Goal: Task Accomplishment & Management: Manage account settings

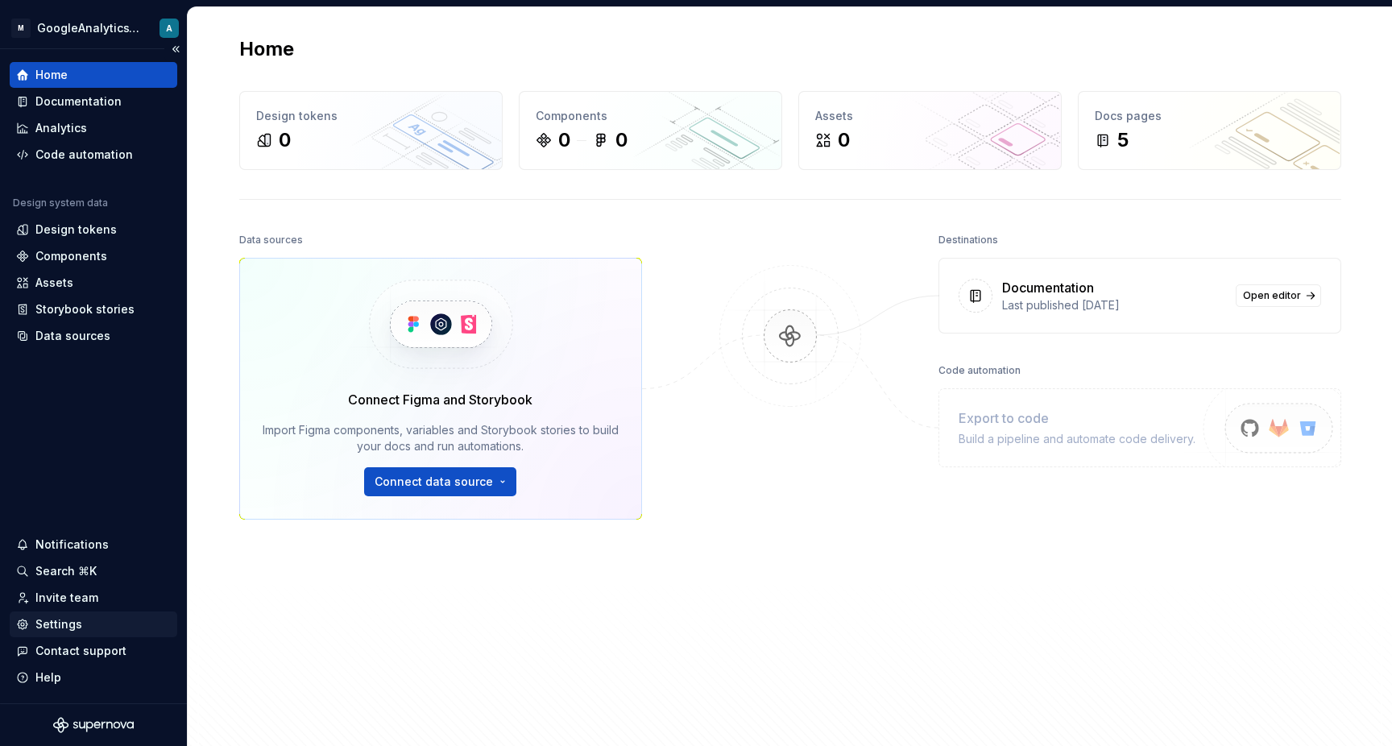
click at [89, 626] on div "Settings" at bounding box center [93, 624] width 155 height 16
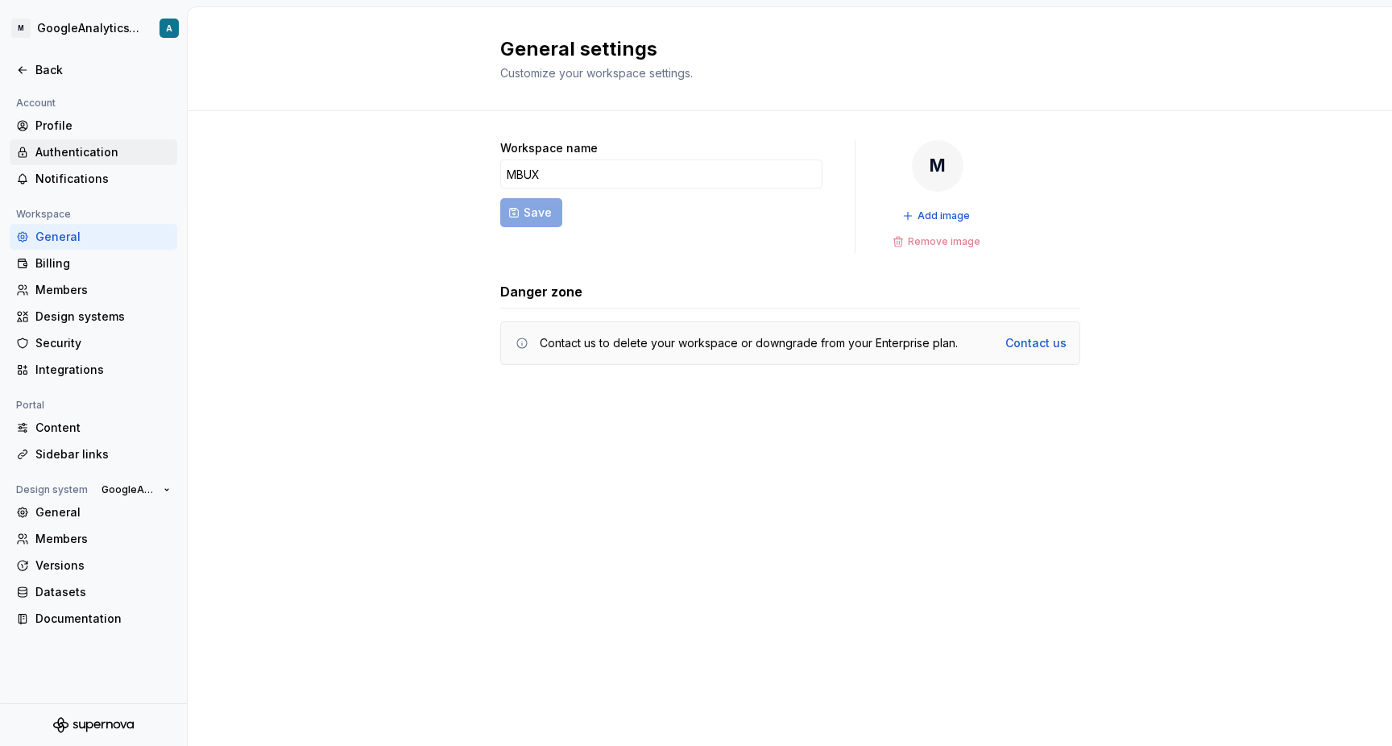
click at [135, 147] on div "Authentication" at bounding box center [102, 152] width 135 height 16
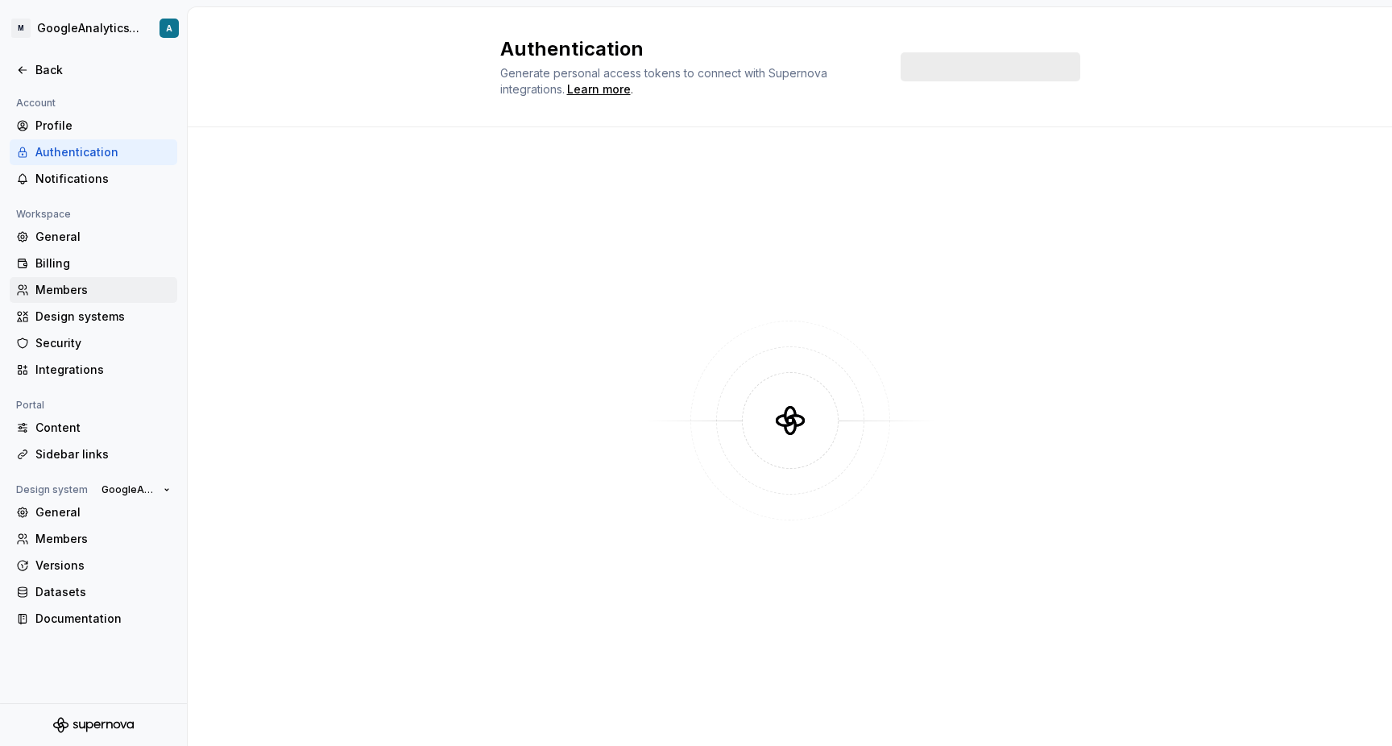
click at [127, 277] on div "Members" at bounding box center [94, 290] width 168 height 26
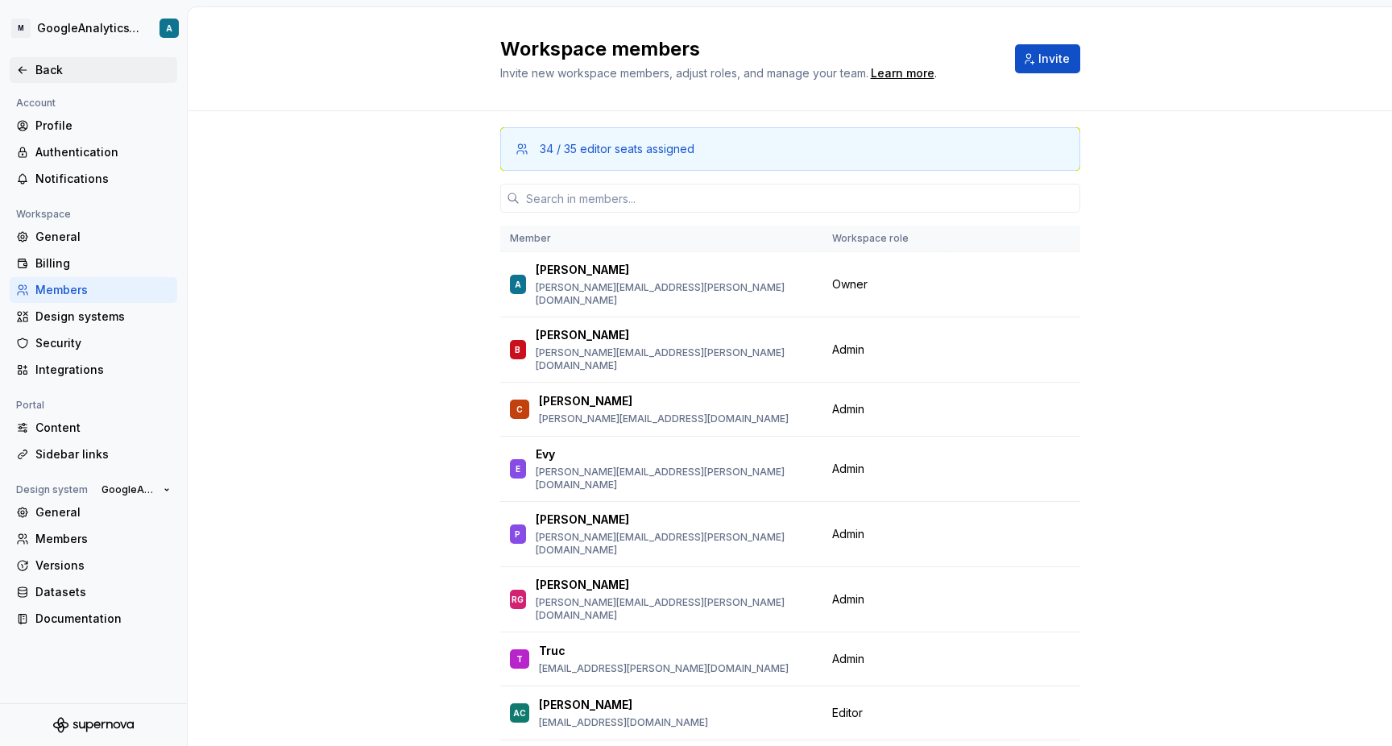
click at [28, 70] on icon at bounding box center [22, 70] width 13 height 13
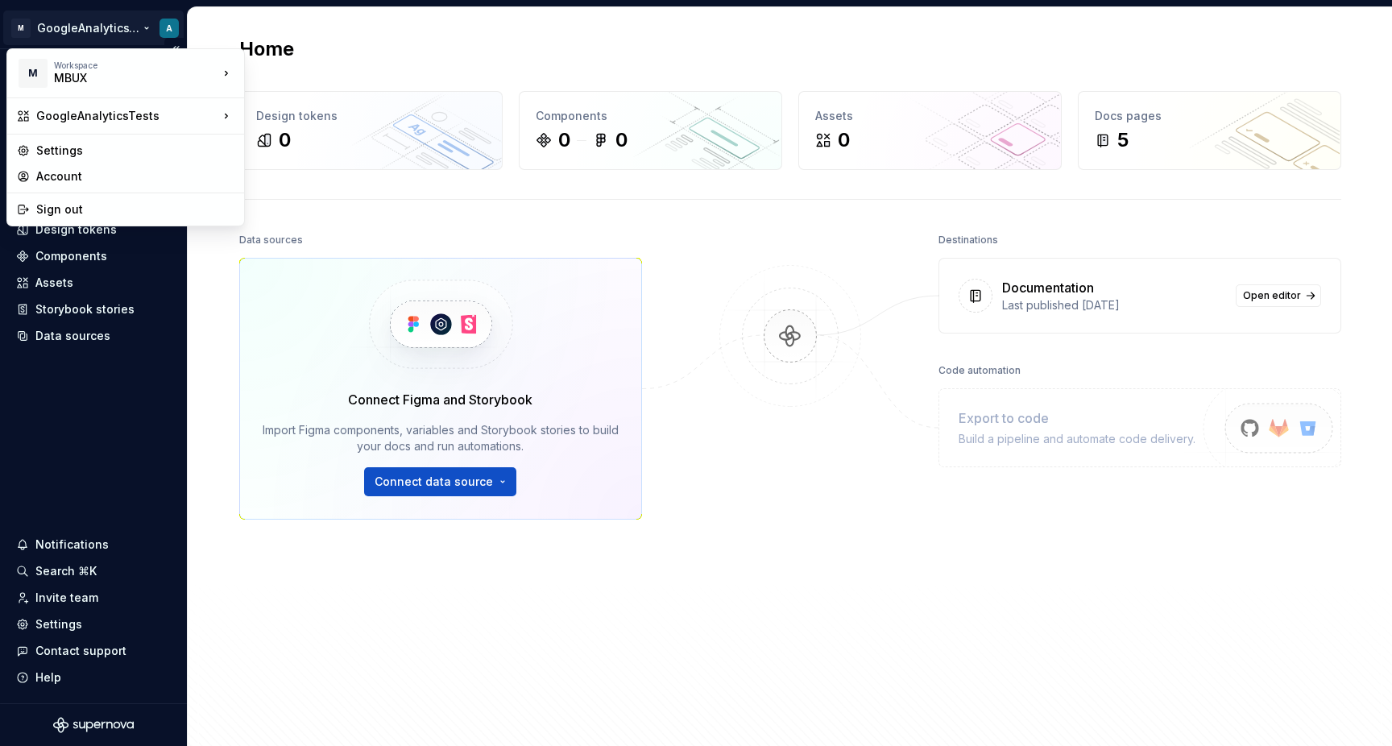
click at [111, 22] on html "M GoogleAnalyticsTests A Home Documentation Analytics Code automation Design sy…" at bounding box center [696, 373] width 1392 height 746
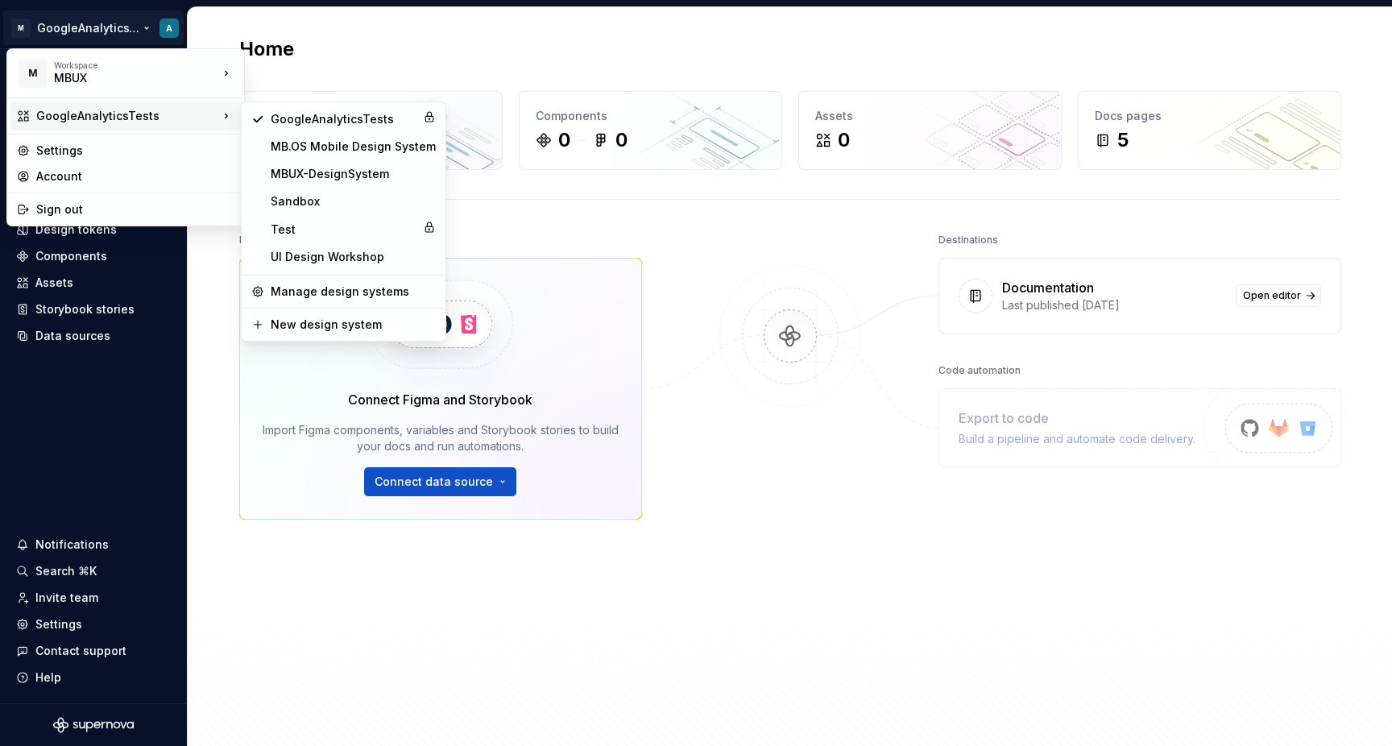
click at [139, 122] on div "GoogleAnalyticsTests" at bounding box center [127, 116] width 182 height 16
click at [320, 168] on div "MBUX-DesignSystem" at bounding box center [353, 174] width 165 height 16
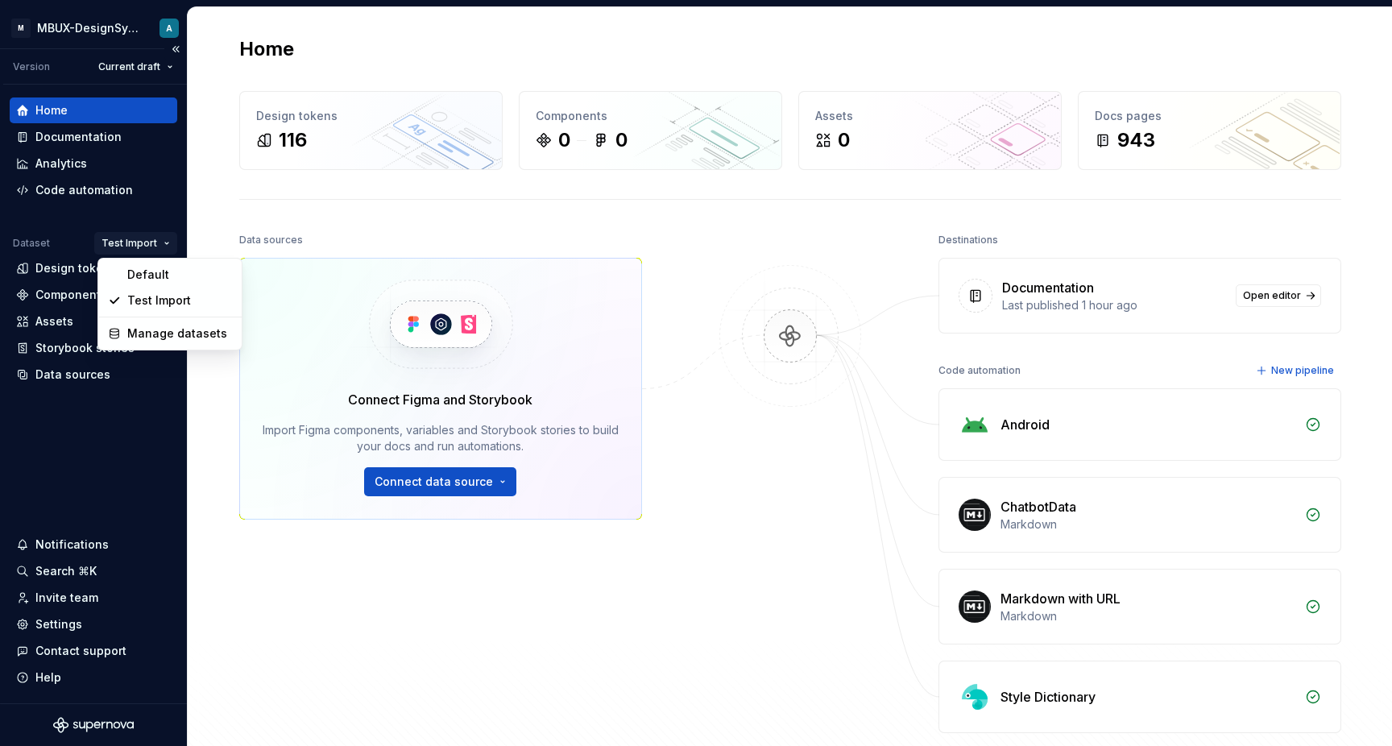
click at [139, 244] on html "M MBUX-DesignSystem A Version Current draft Home Documentation Analytics Code a…" at bounding box center [696, 373] width 1392 height 746
click at [142, 272] on div "Default" at bounding box center [180, 275] width 105 height 16
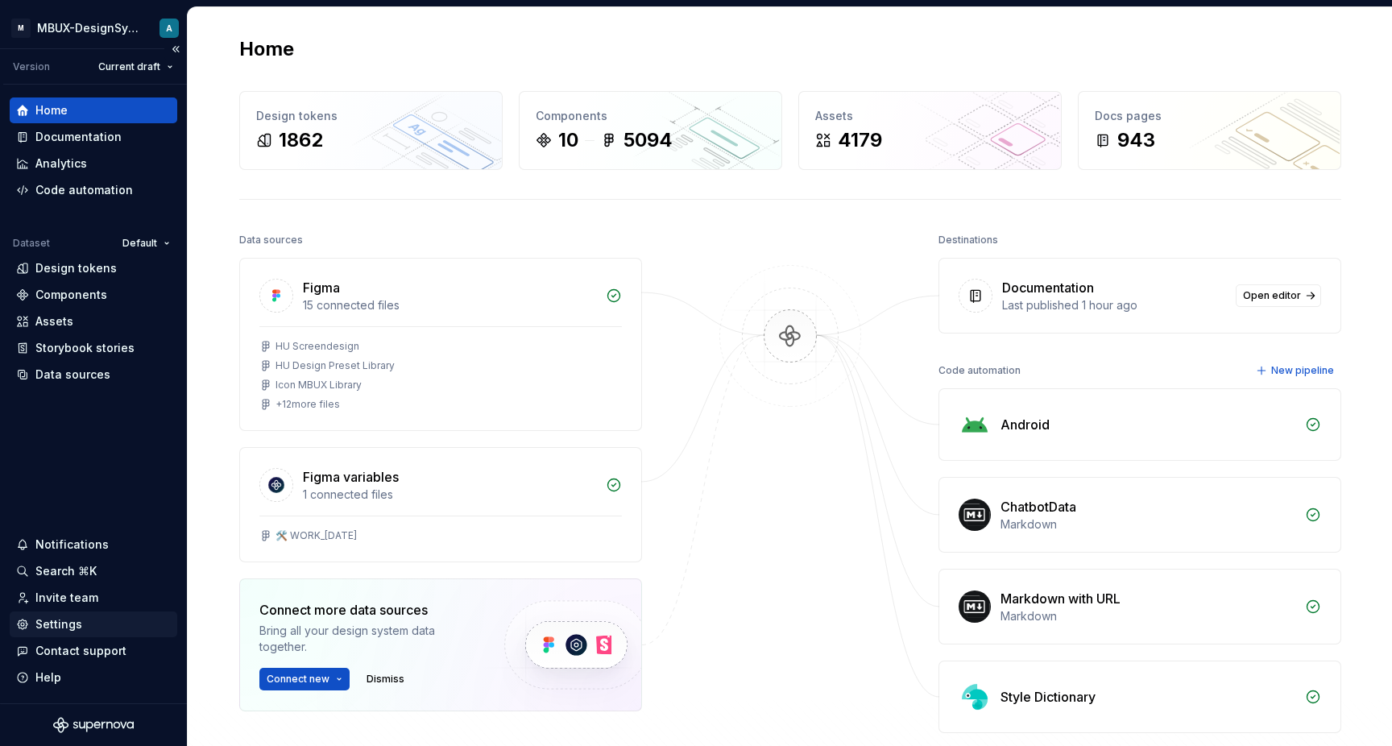
click at [63, 630] on div "Settings" at bounding box center [58, 624] width 47 height 16
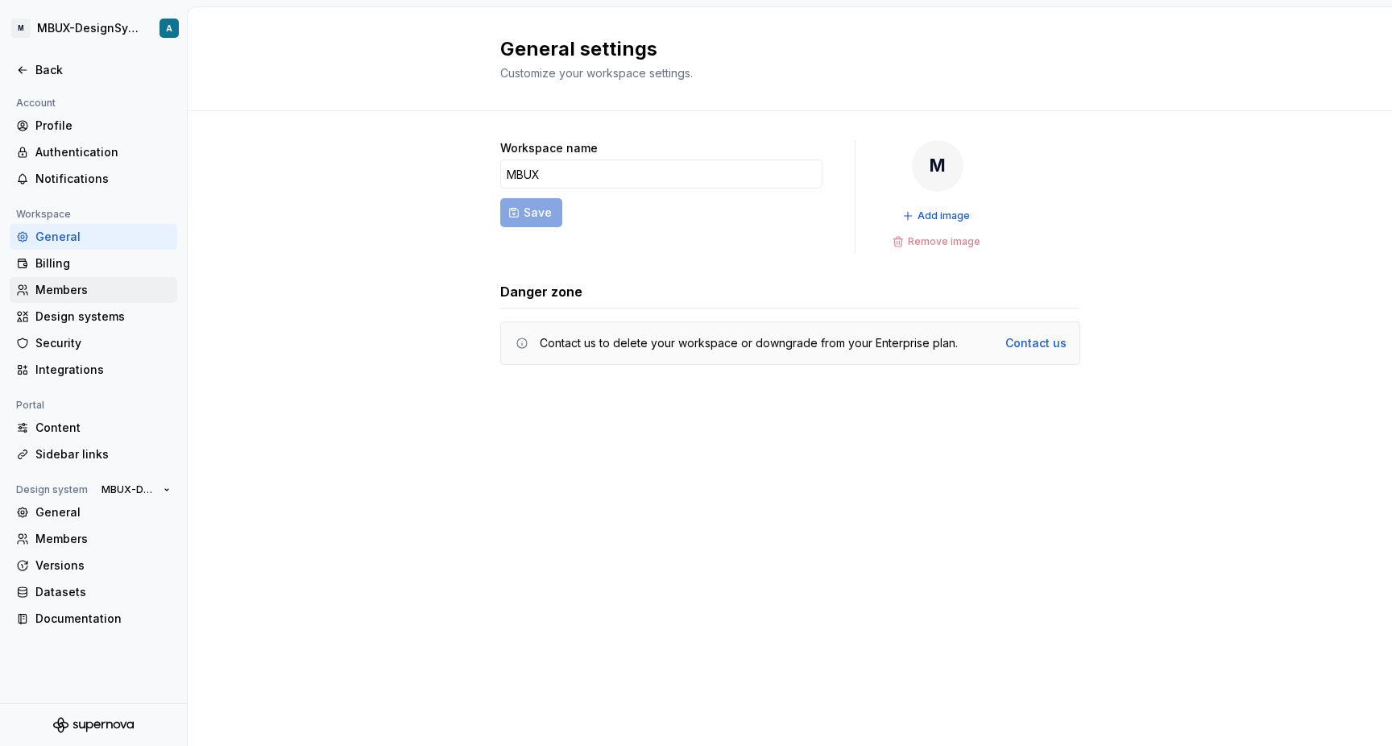
click at [128, 284] on div "Members" at bounding box center [102, 290] width 135 height 16
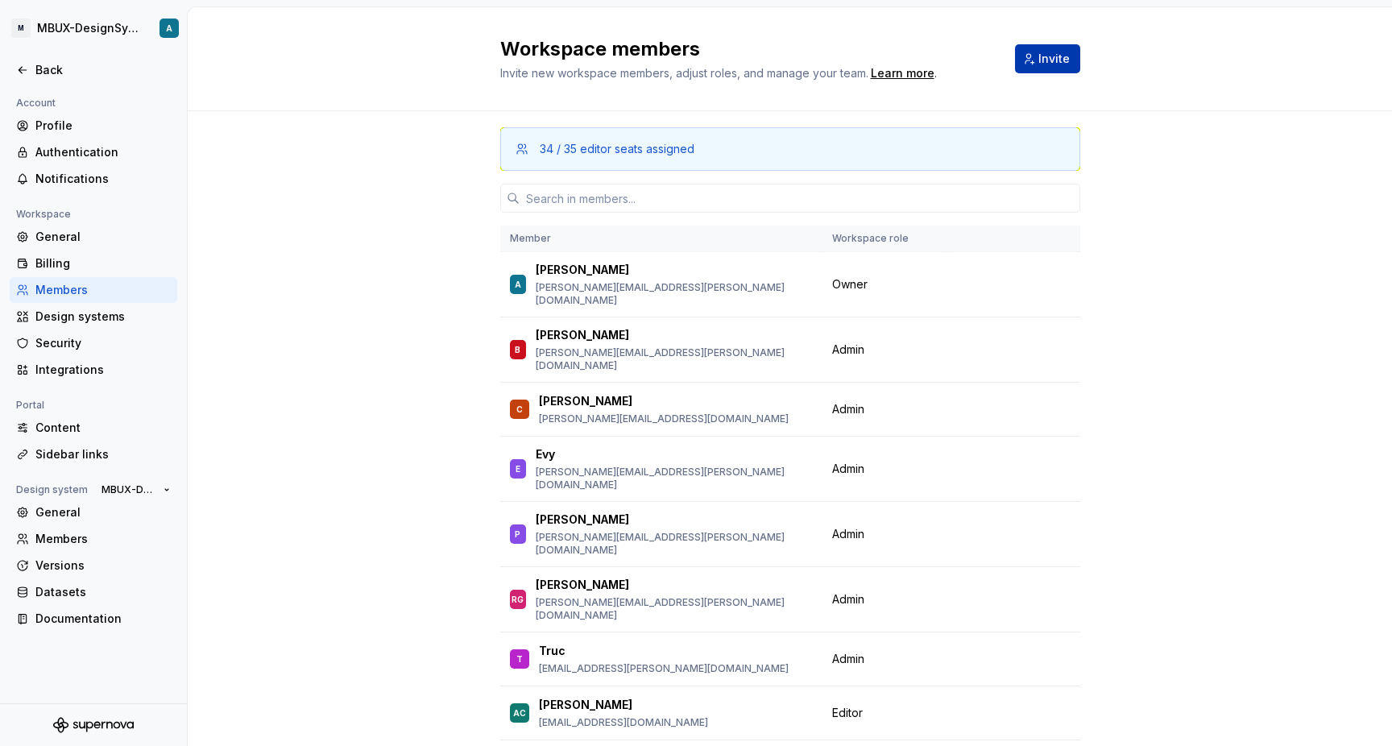
click at [1040, 61] on span "Invite" at bounding box center [1053, 59] width 31 height 16
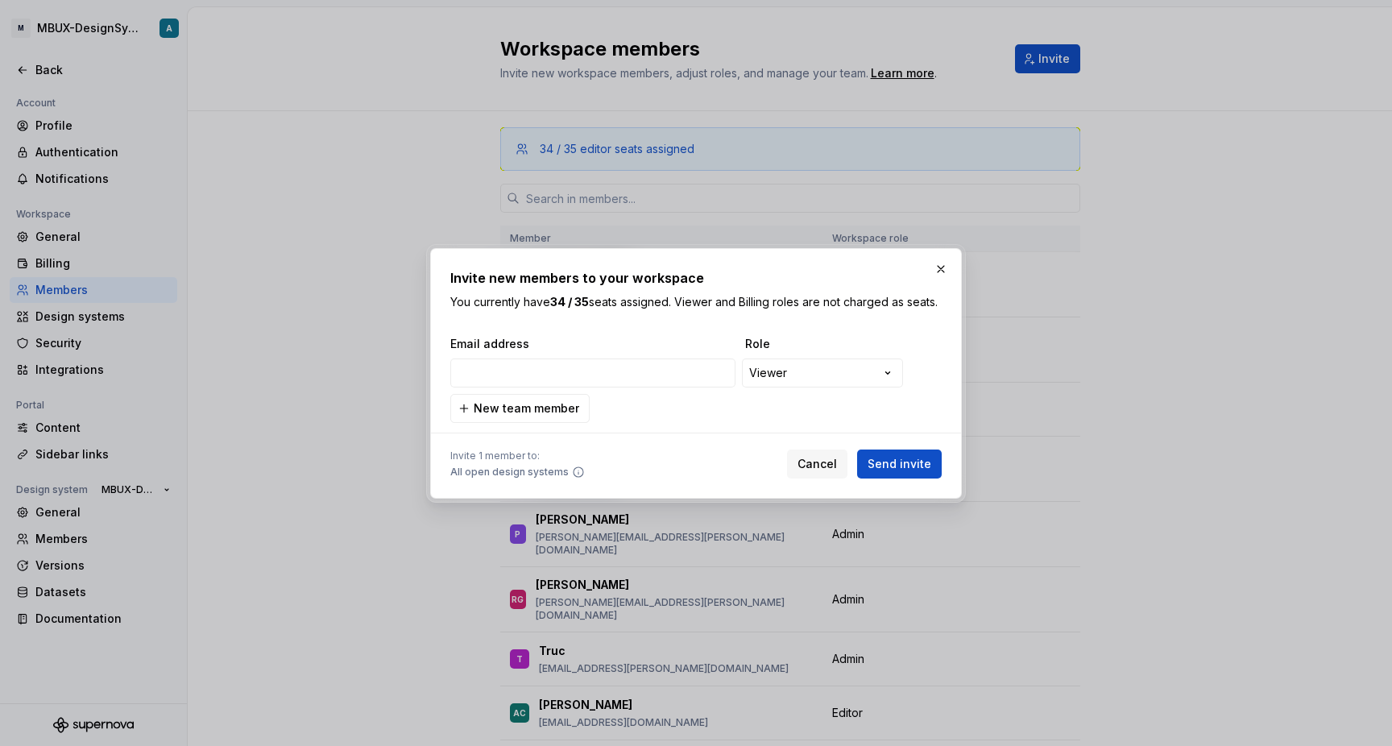
type input "[EMAIL_ADDRESS][PERSON_NAME][DOMAIN_NAME]"
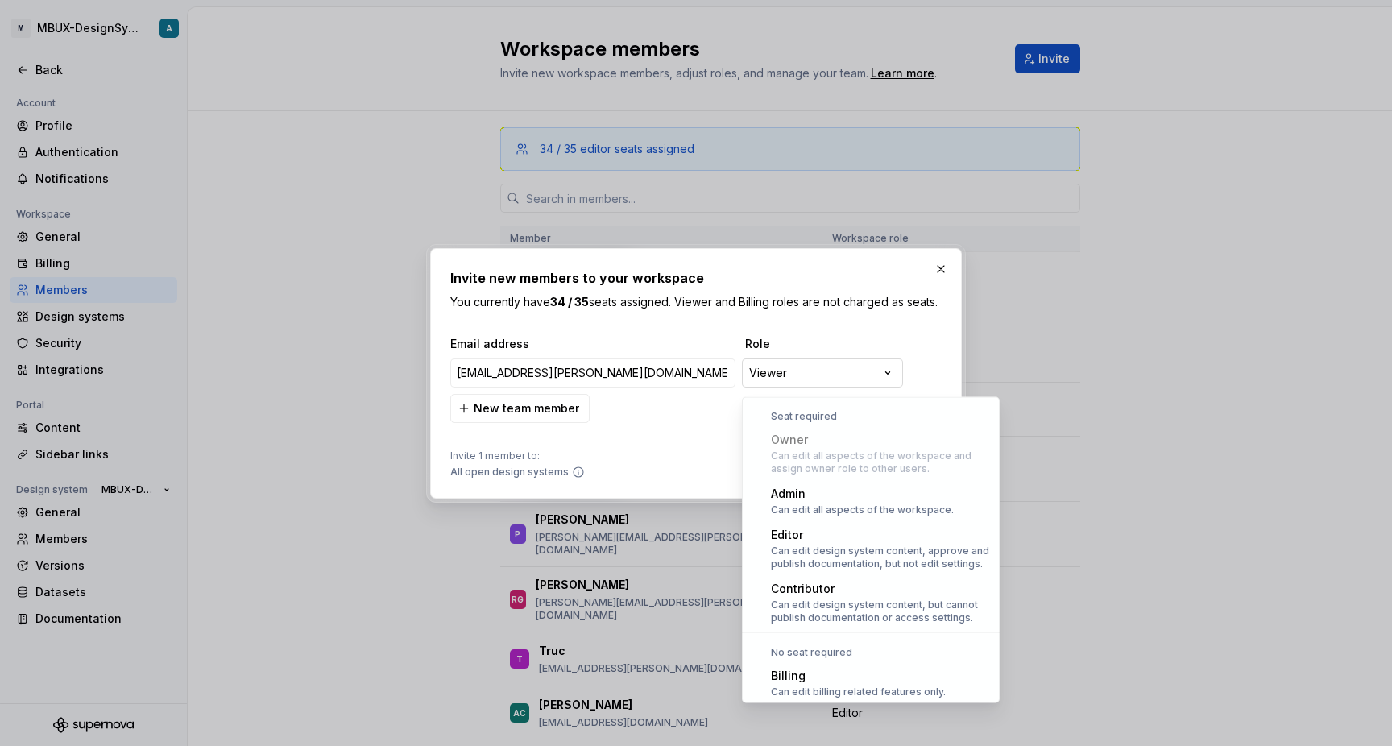
click at [797, 383] on div "**********" at bounding box center [696, 373] width 1392 height 746
select select "*******"
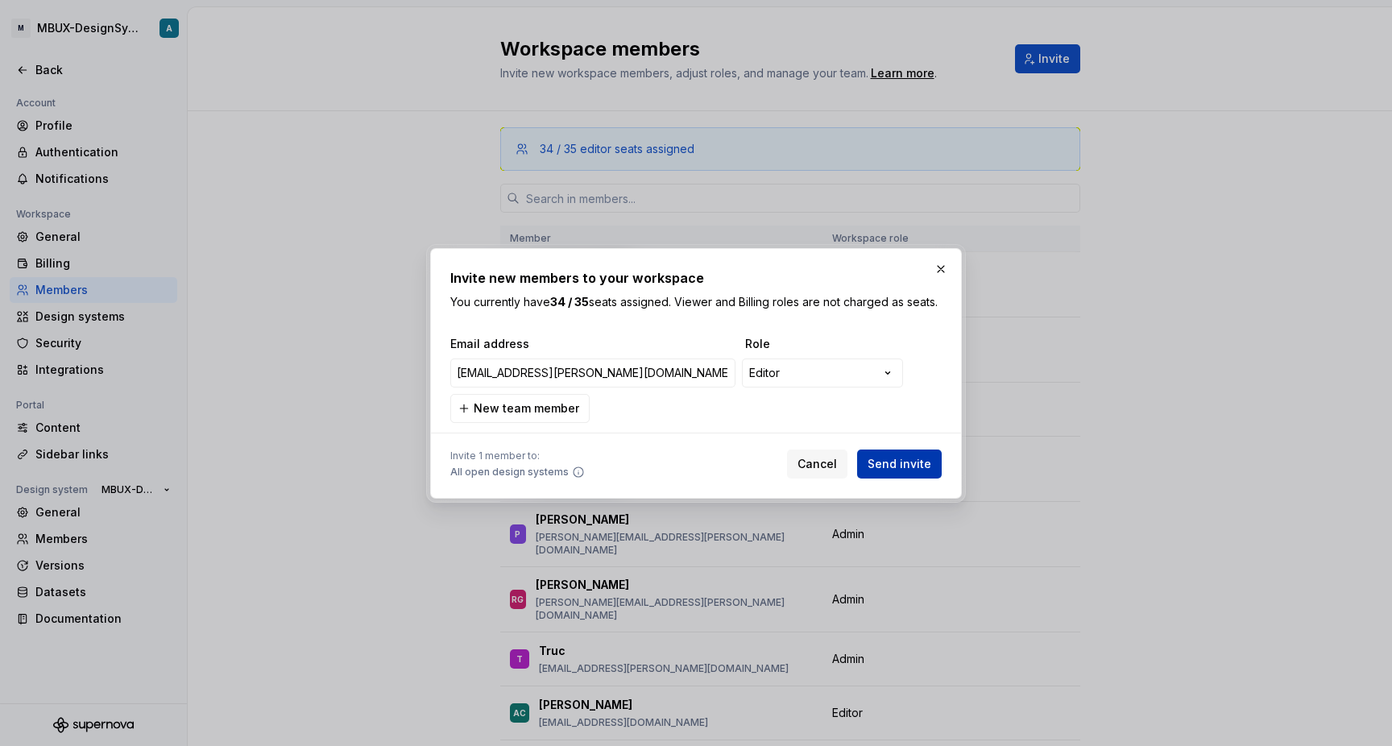
click at [893, 472] on span "Send invite" at bounding box center [900, 464] width 64 height 16
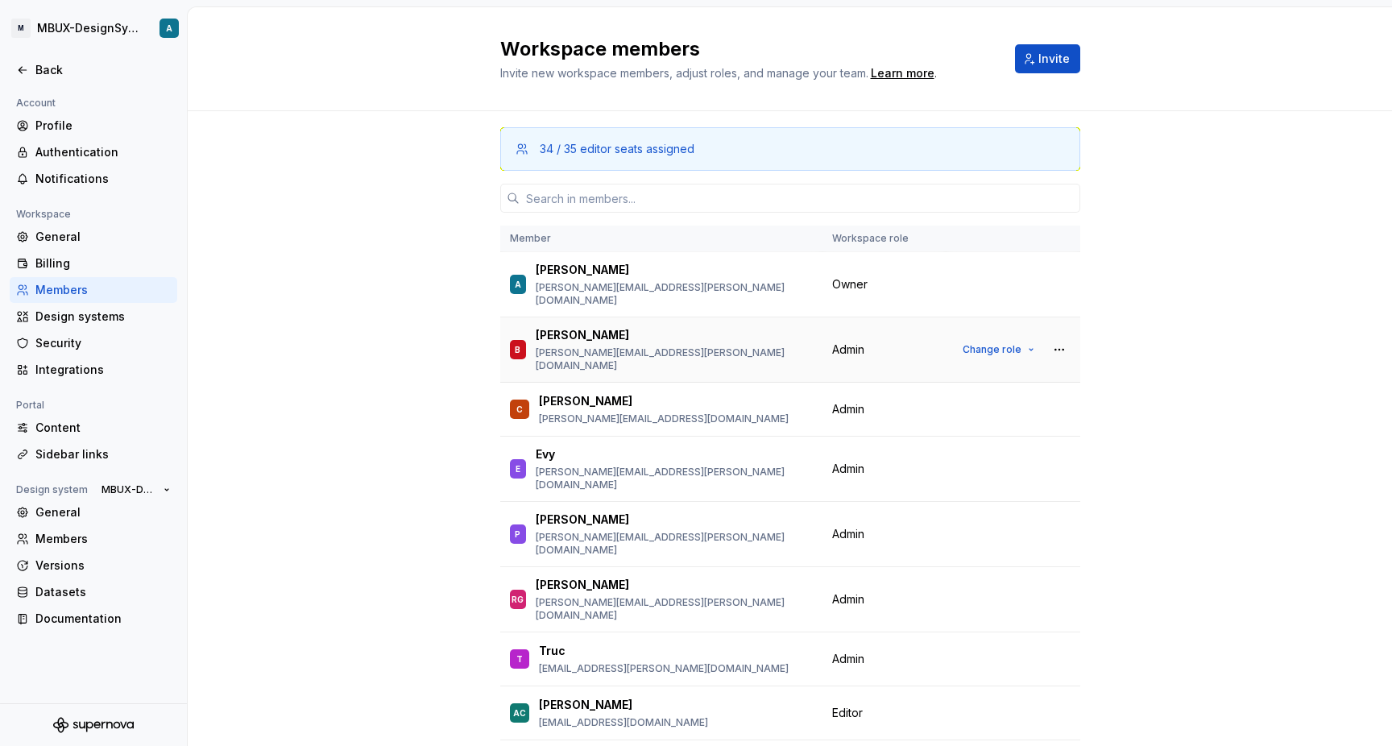
click at [965, 349] on td "Change role" at bounding box center [1013, 349] width 135 height 65
